Goal: Navigation & Orientation: Find specific page/section

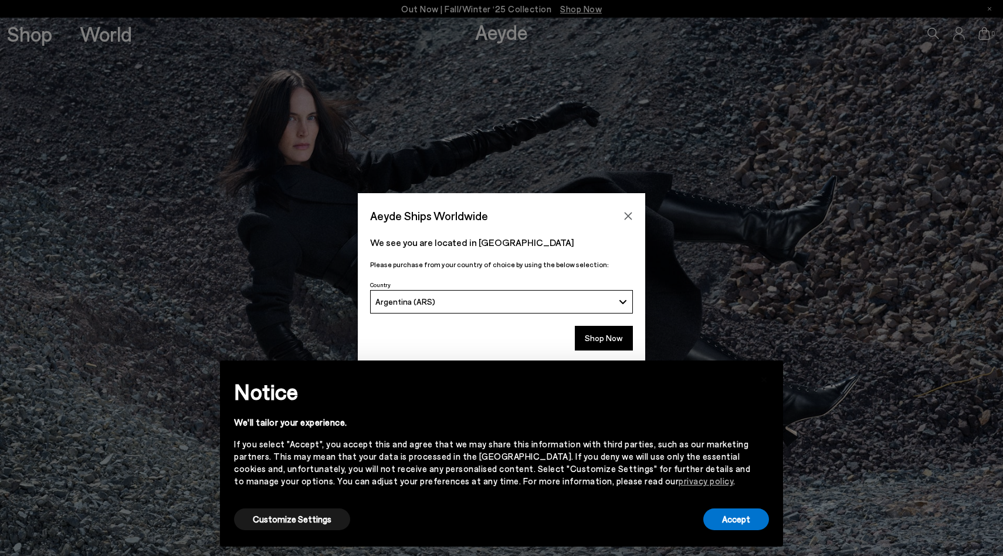
click at [620, 309] on button "Argentina (ARS)" at bounding box center [501, 301] width 263 height 23
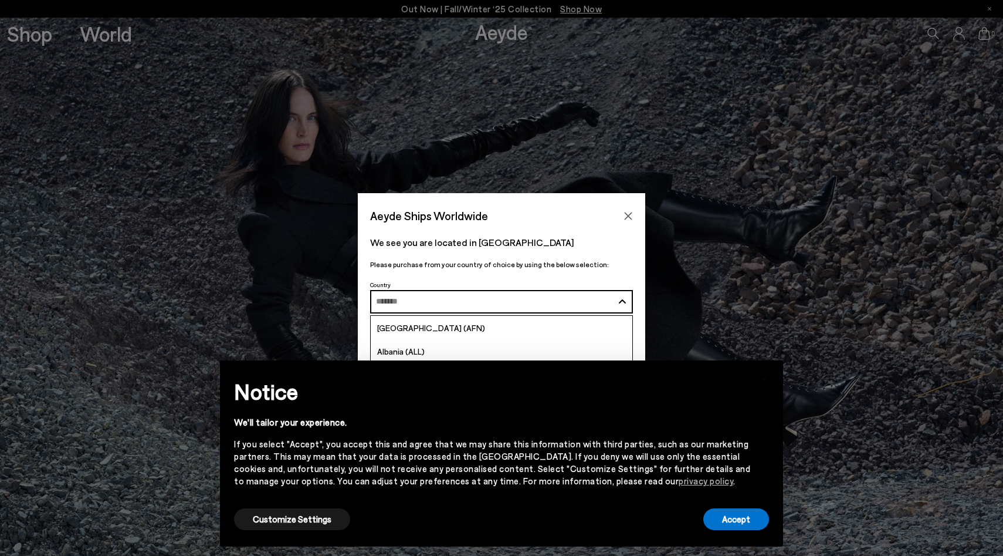
click at [620, 309] on button "Argentina (ARS)" at bounding box center [501, 301] width 263 height 23
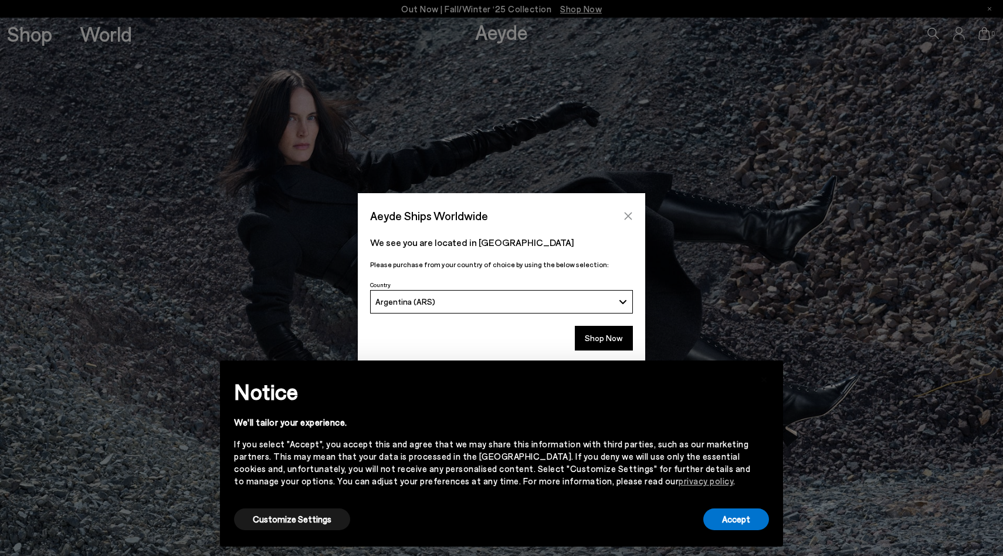
click at [631, 214] on icon "Close" at bounding box center [628, 215] width 9 height 9
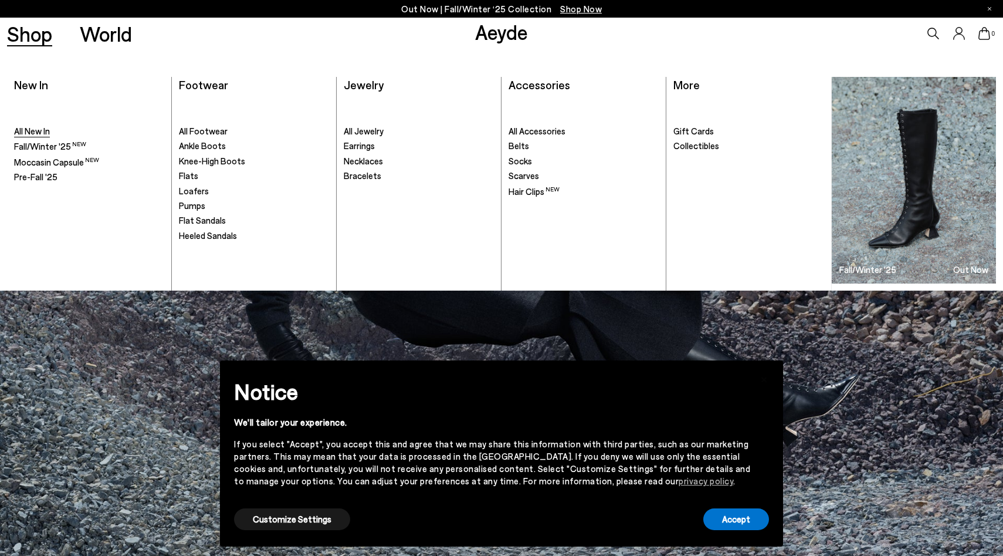
click at [38, 134] on span "All New In" at bounding box center [32, 131] width 36 height 11
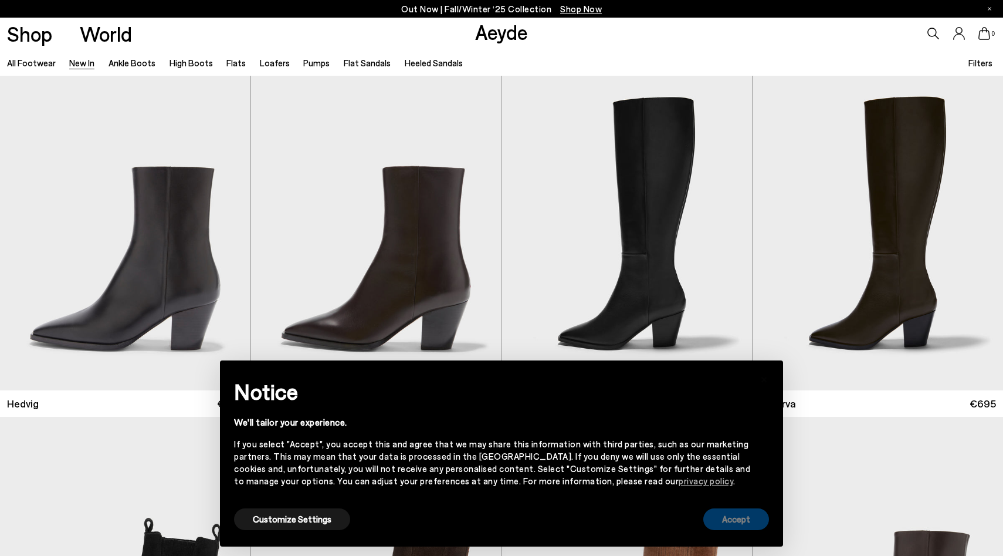
click at [726, 522] on button "Accept" at bounding box center [736, 519] width 66 height 22
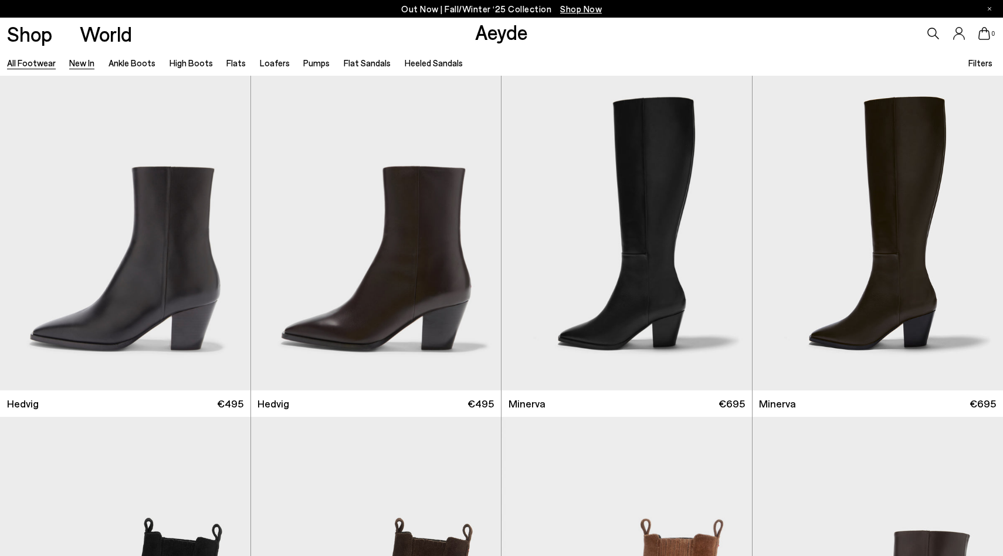
click at [43, 65] on link "All Footwear" at bounding box center [31, 62] width 49 height 11
